Goal: Complete application form: Complete application form

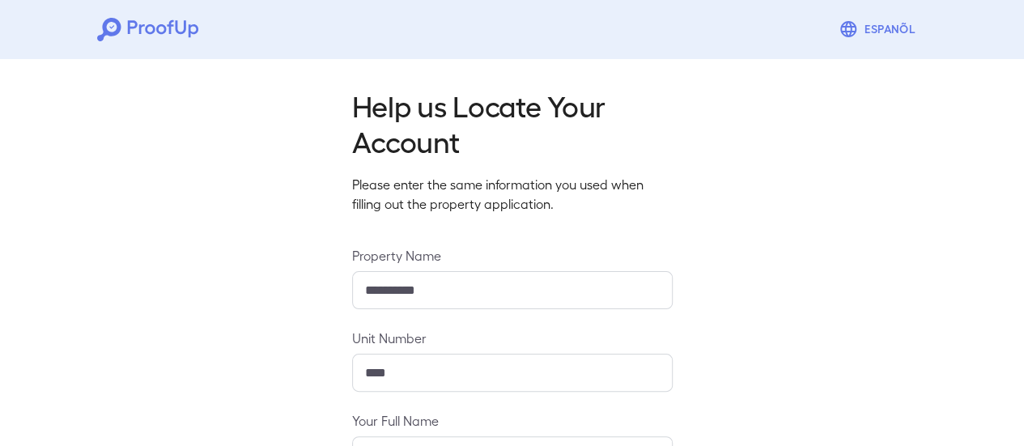
scroll to position [287, 0]
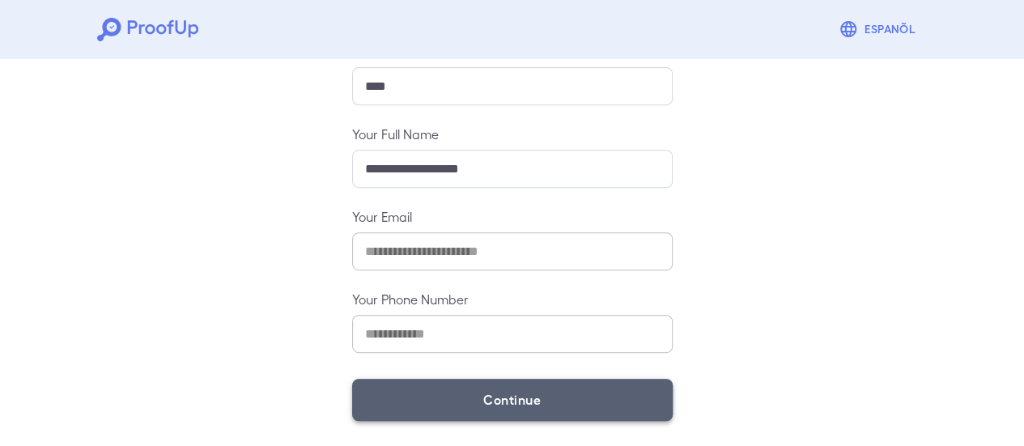
click at [510, 404] on button "Continue" at bounding box center [512, 400] width 321 height 42
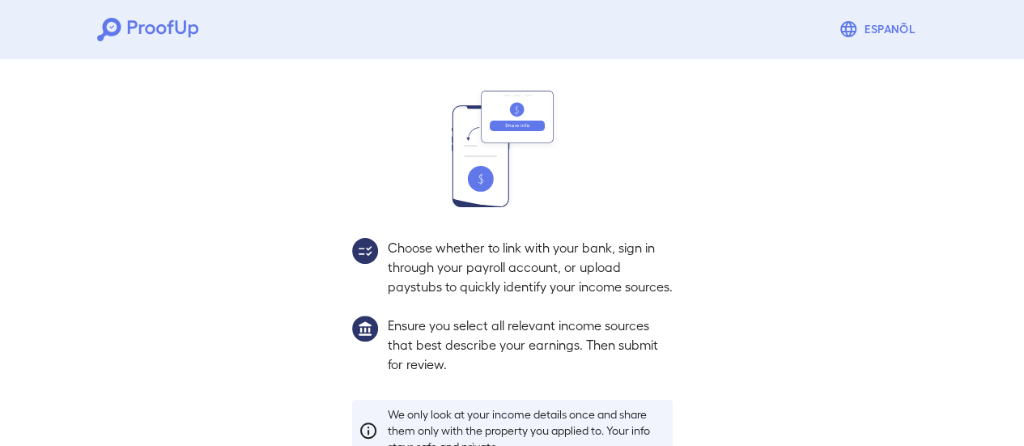
scroll to position [264, 0]
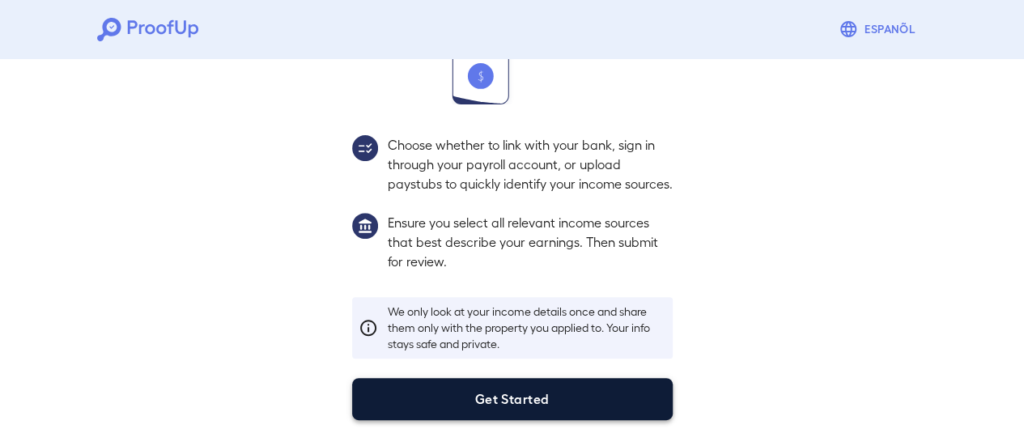
click at [497, 391] on button "Get Started" at bounding box center [512, 399] width 321 height 42
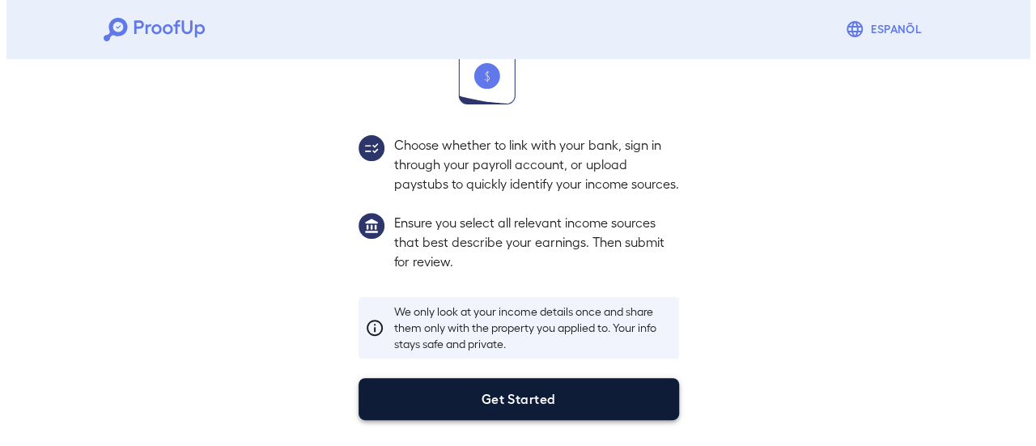
scroll to position [172, 0]
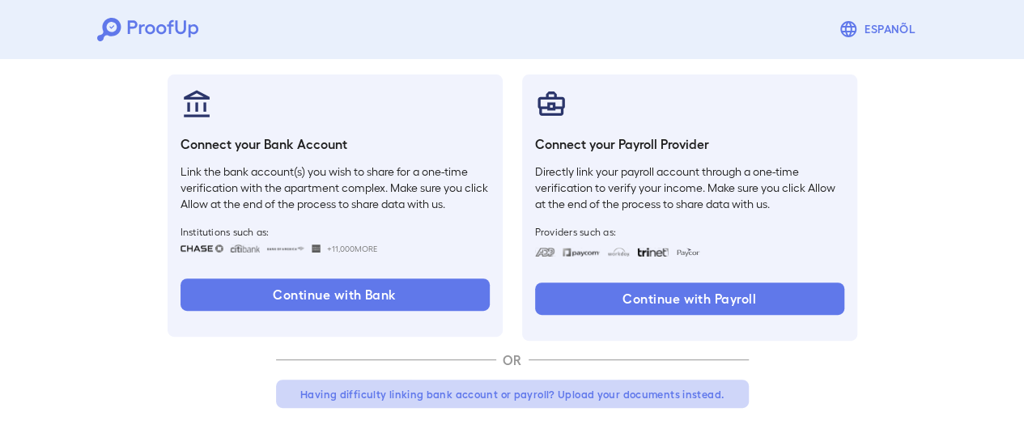
click at [621, 393] on button "Having difficulty linking bank account or payroll? Upload your documents instea…" at bounding box center [512, 394] width 473 height 29
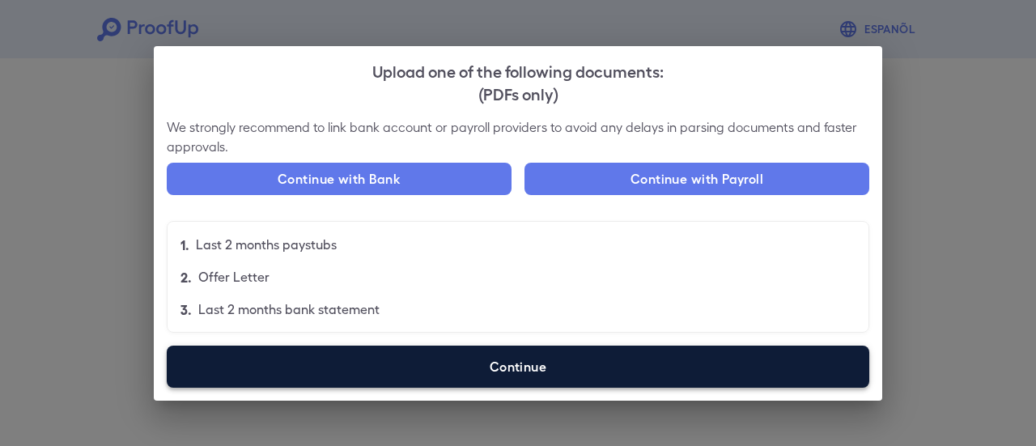
click at [411, 359] on label "Continue" at bounding box center [518, 367] width 703 height 42
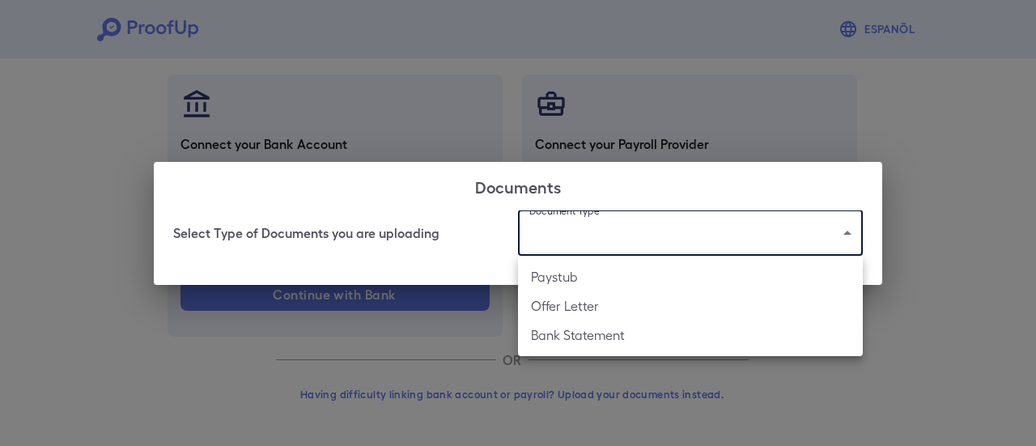
click at [568, 227] on body "Espanõl Go back How Would You Like to Verify Your Income? There are multiple wa…" at bounding box center [518, 137] width 1036 height 619
click at [560, 279] on li "Paystub" at bounding box center [690, 276] width 345 height 29
type input "*******"
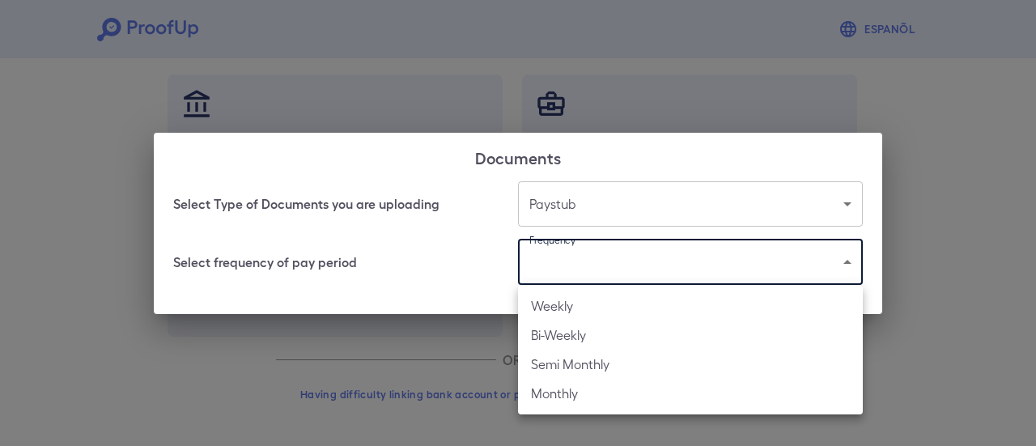
click at [562, 265] on body "Espanõl Go back How Would You Like to Verify Your Income? There are multiple wa…" at bounding box center [518, 137] width 1036 height 619
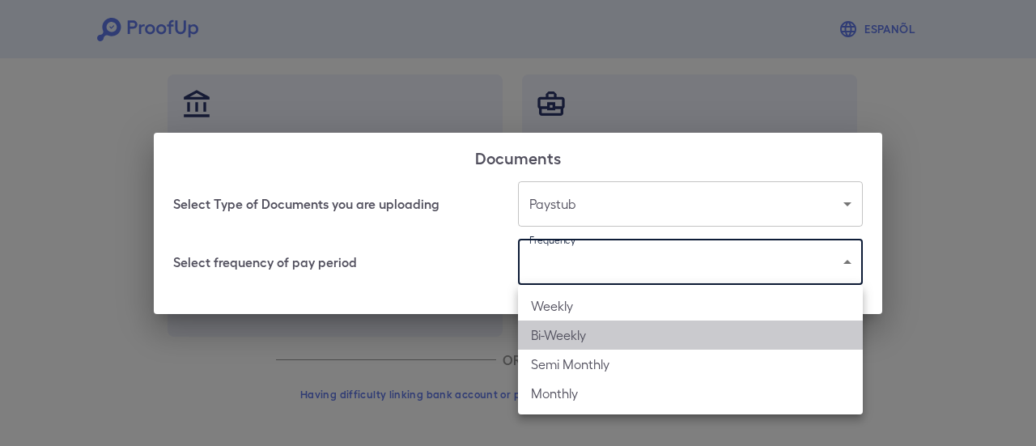
click at [576, 333] on li "Bi-Weekly" at bounding box center [690, 335] width 345 height 29
type input "*********"
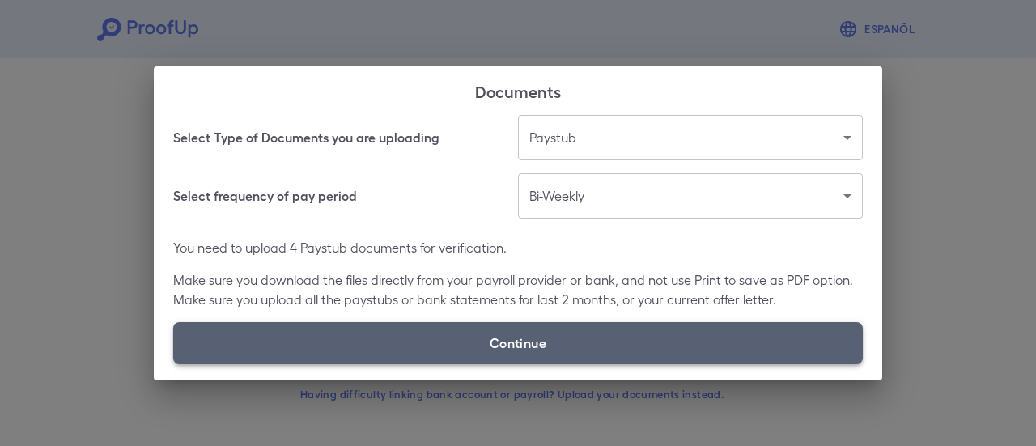
click at [465, 338] on label "Continue" at bounding box center [518, 343] width 690 height 42
click at [174, 363] on input "Continue" at bounding box center [173, 363] width 1 height 1
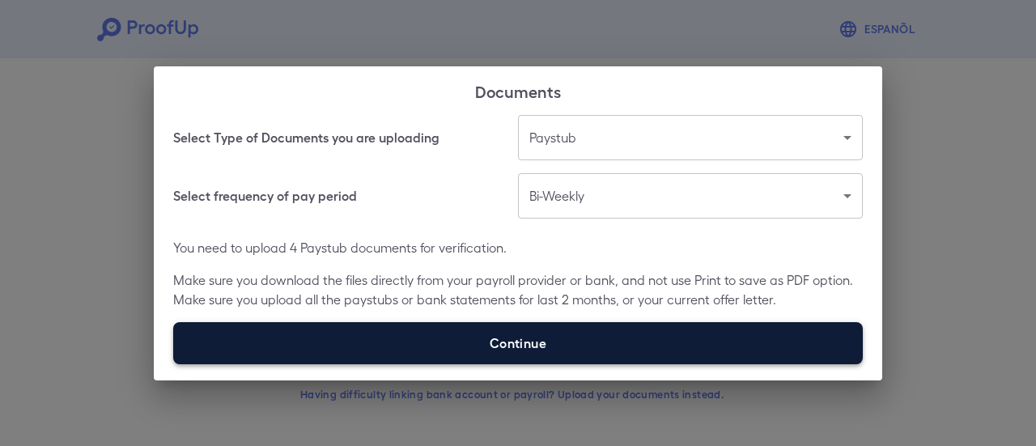
type input "**********"
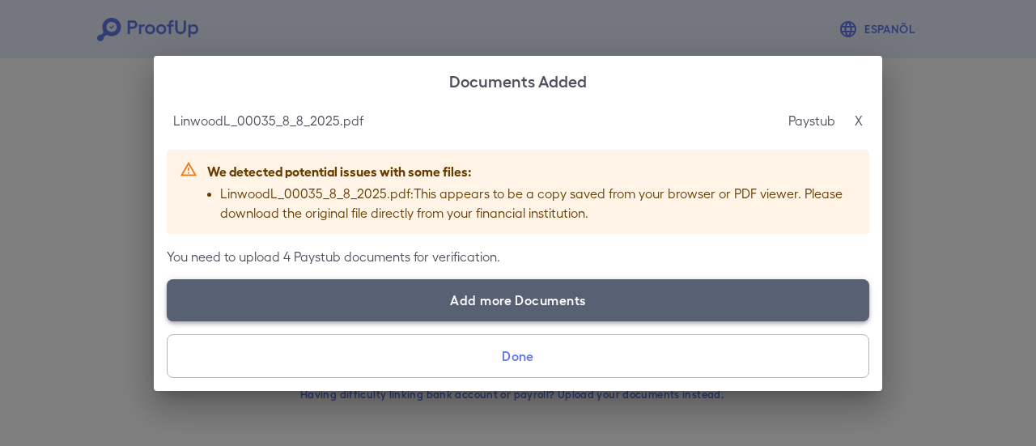
click at [316, 302] on label "Add more Documents" at bounding box center [518, 300] width 703 height 42
click at [168, 321] on input "Add more Documents" at bounding box center [167, 321] width 1 height 1
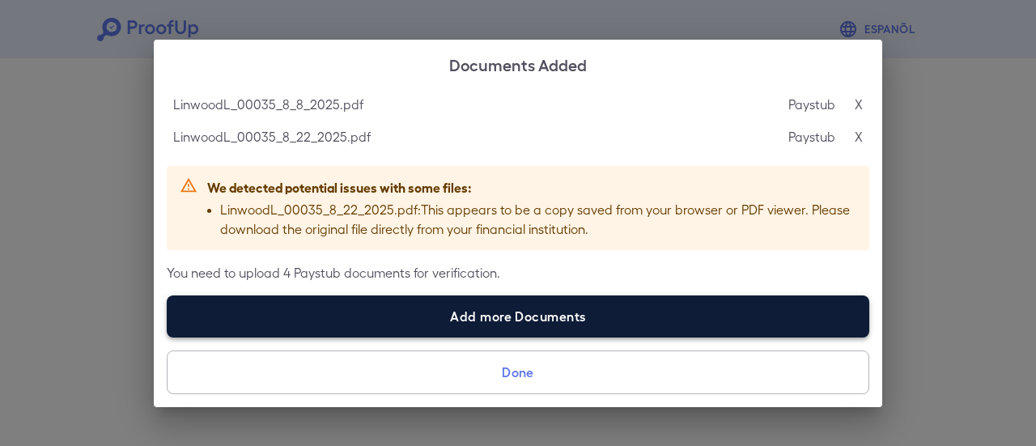
click at [398, 307] on label "Add more Documents" at bounding box center [518, 316] width 703 height 42
click at [168, 337] on input "Add more Documents" at bounding box center [167, 337] width 1 height 1
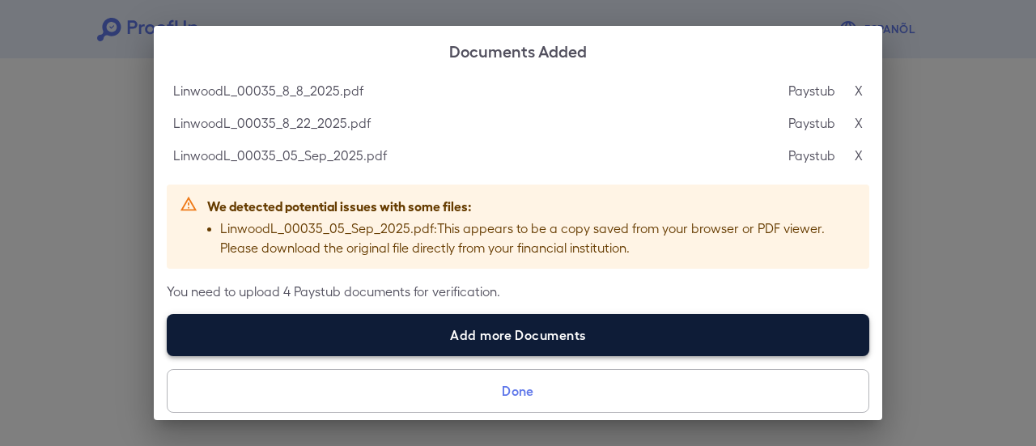
click at [416, 334] on label "Add more Documents" at bounding box center [518, 335] width 703 height 42
click at [168, 355] on input "Add more Documents" at bounding box center [167, 355] width 1 height 1
type input "**********"
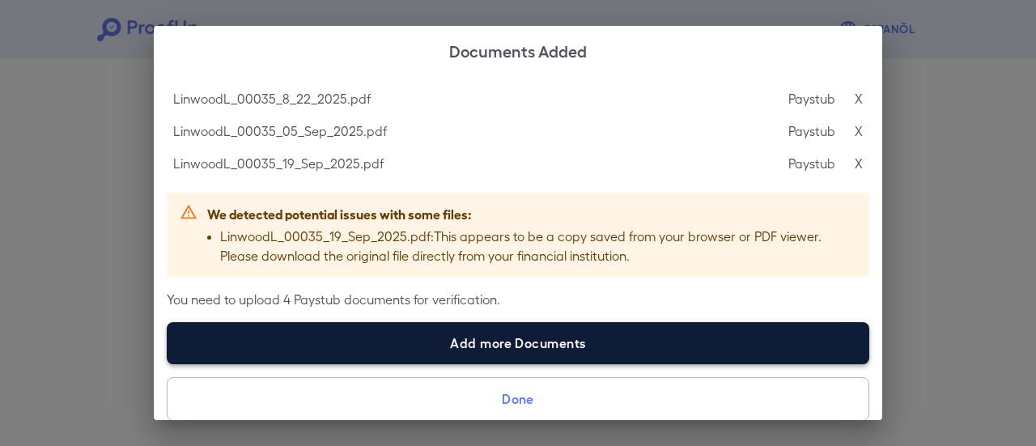
scroll to position [37, 0]
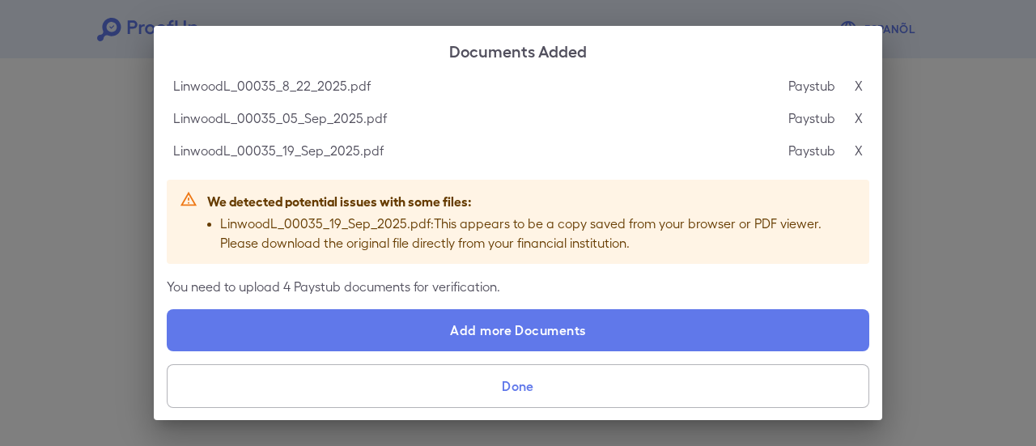
click at [552, 375] on button "Done" at bounding box center [518, 386] width 703 height 44
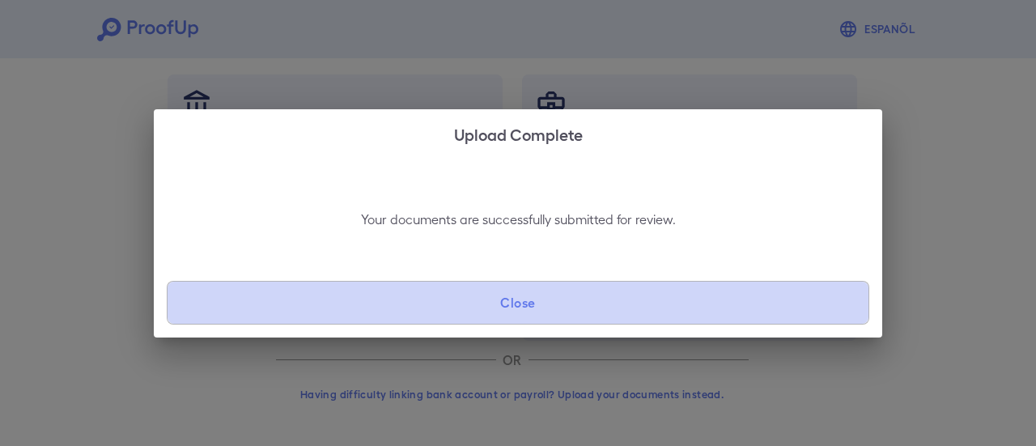
click at [629, 290] on button "Close" at bounding box center [518, 303] width 703 height 44
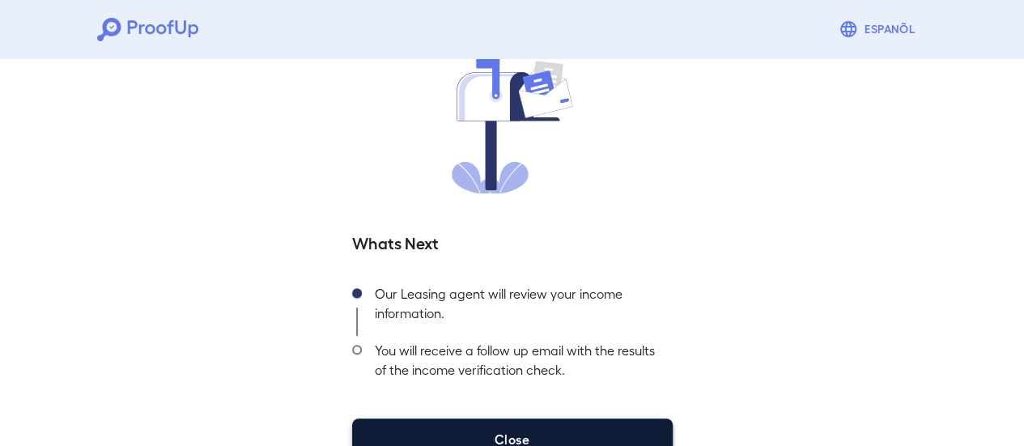
scroll to position [174, 0]
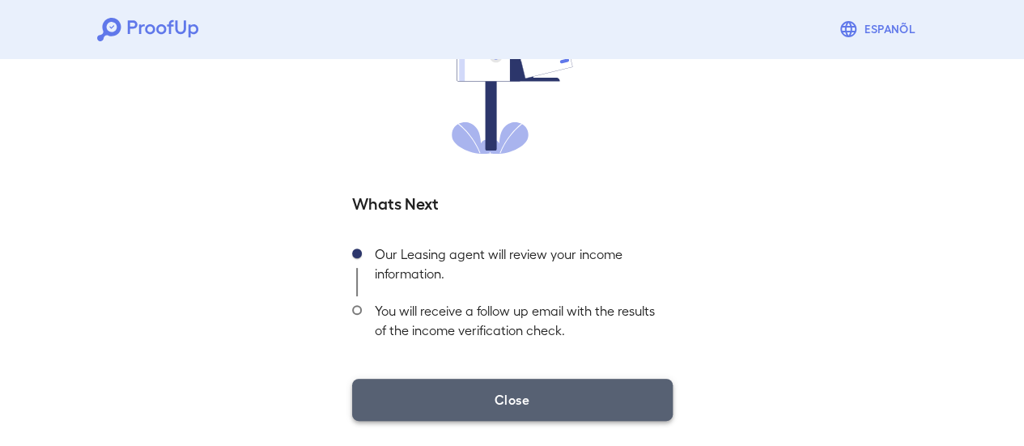
click at [573, 403] on button "Close" at bounding box center [512, 400] width 321 height 42
